Goal: Browse casually

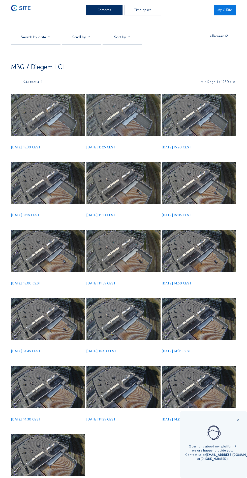
click at [55, 129] on img at bounding box center [48, 115] width 74 height 42
